Goal: Transaction & Acquisition: Download file/media

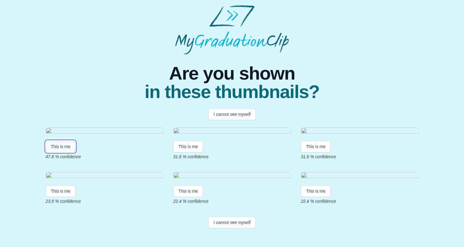
click at [59, 152] on button "This is me" at bounding box center [61, 147] width 30 height 12
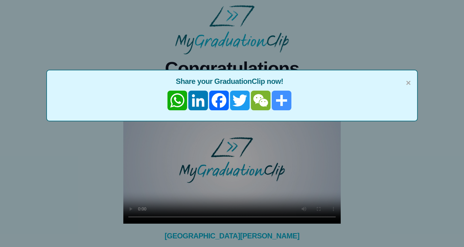
click at [281, 104] on link "Share" at bounding box center [281, 101] width 21 height 20
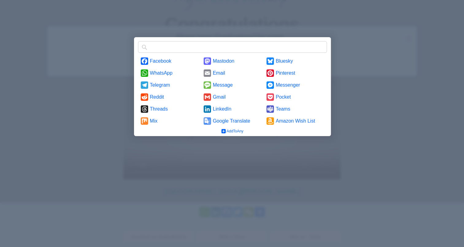
click at [74, 149] on div at bounding box center [232, 123] width 464 height 247
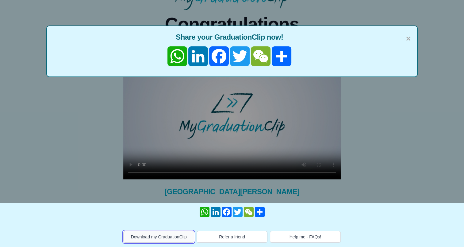
click at [150, 237] on button "Download my GraduationClip" at bounding box center [158, 237] width 71 height 12
click at [408, 38] on span "×" at bounding box center [408, 38] width 5 height 13
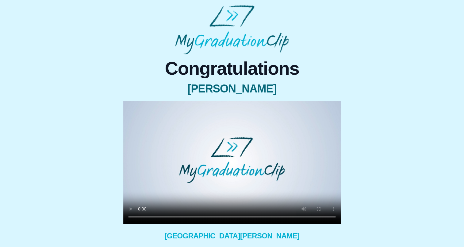
scroll to position [44, 0]
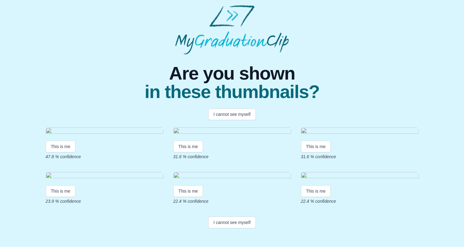
click at [92, 136] on img at bounding box center [105, 131] width 118 height 8
click at [57, 152] on button "This is me" at bounding box center [61, 147] width 30 height 12
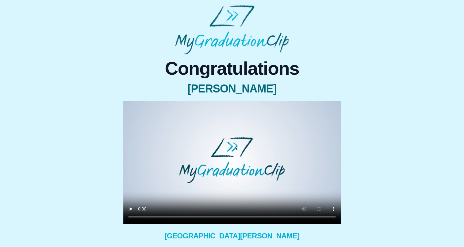
scroll to position [34, 0]
